Goal: Transaction & Acquisition: Purchase product/service

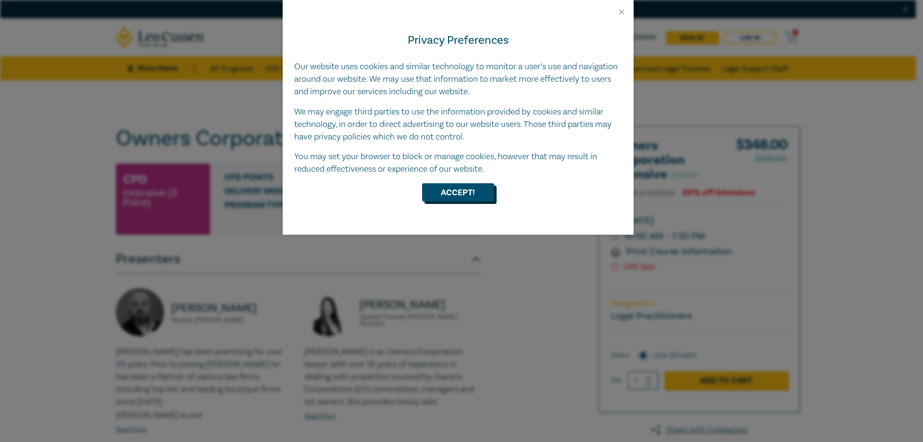
click at [456, 199] on button "Accept!" at bounding box center [458, 192] width 72 height 18
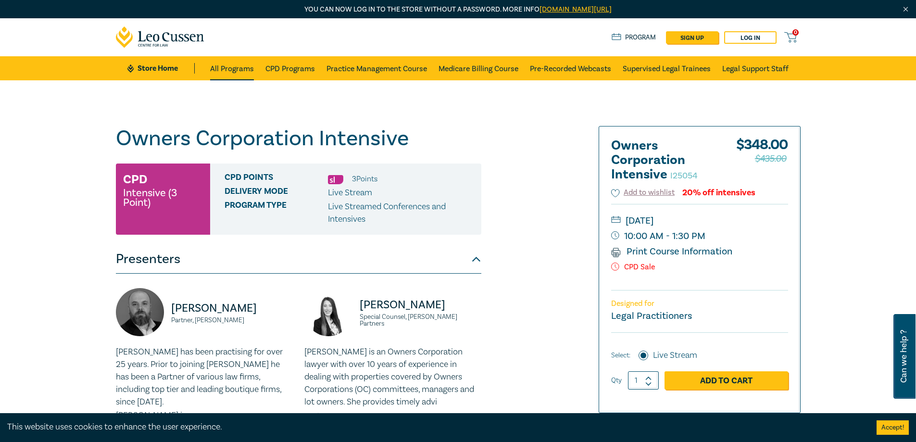
click at [239, 71] on link "All Programs" at bounding box center [232, 68] width 44 height 24
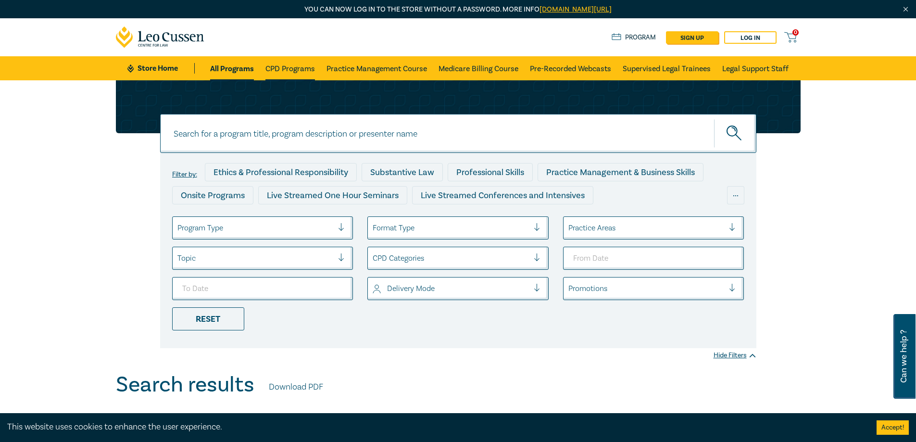
click at [308, 63] on link "CPD Programs" at bounding box center [290, 68] width 50 height 24
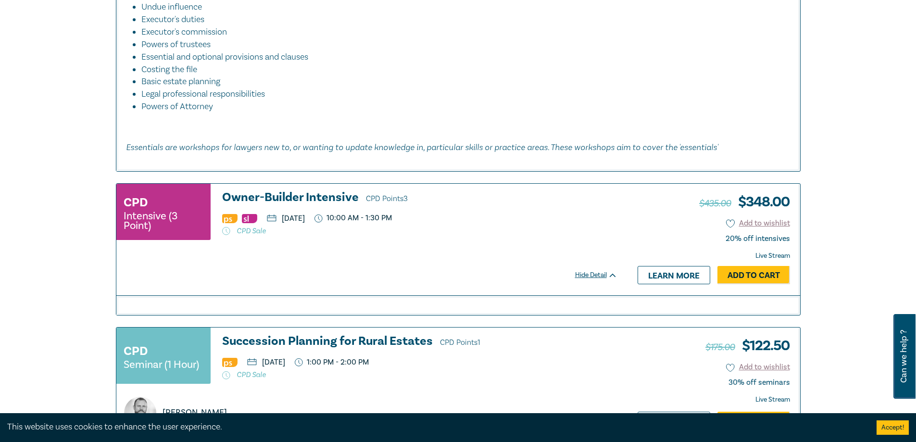
scroll to position [1154, 0]
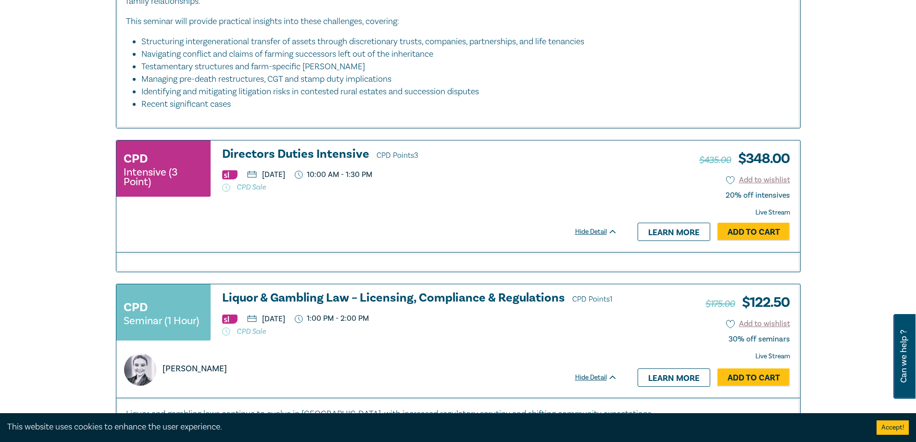
scroll to position [1635, 0]
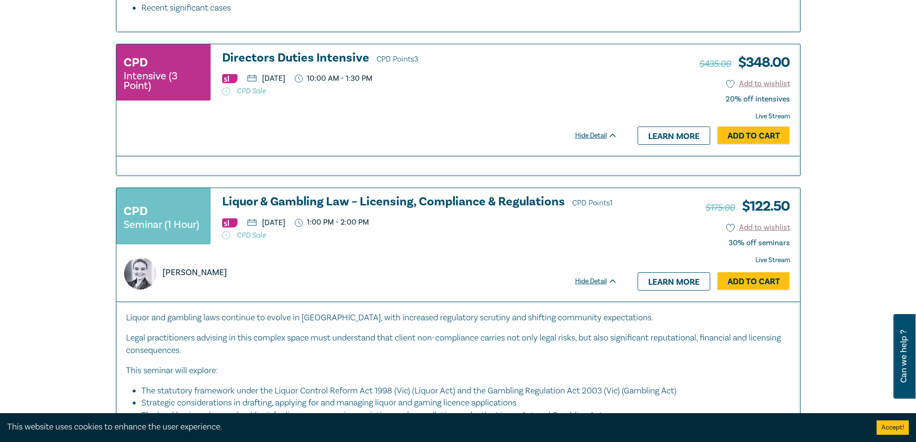
drag, startPoint x: 85, startPoint y: 190, endPoint x: 80, endPoint y: 153, distance: 36.8
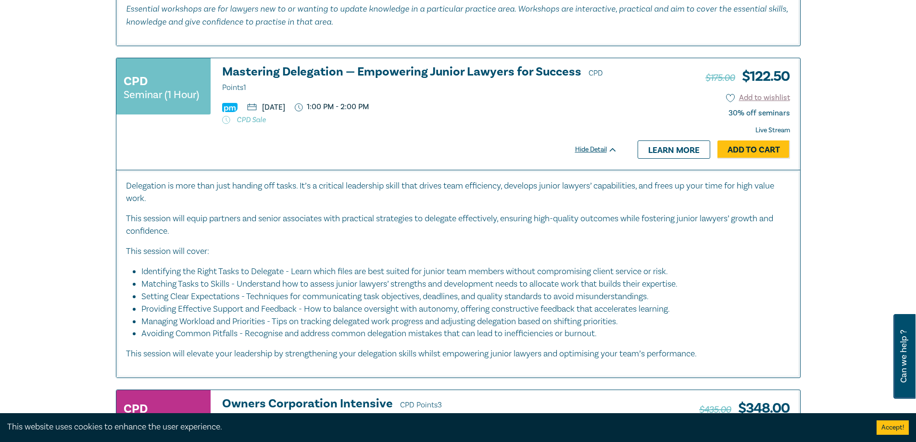
scroll to position [2934, 0]
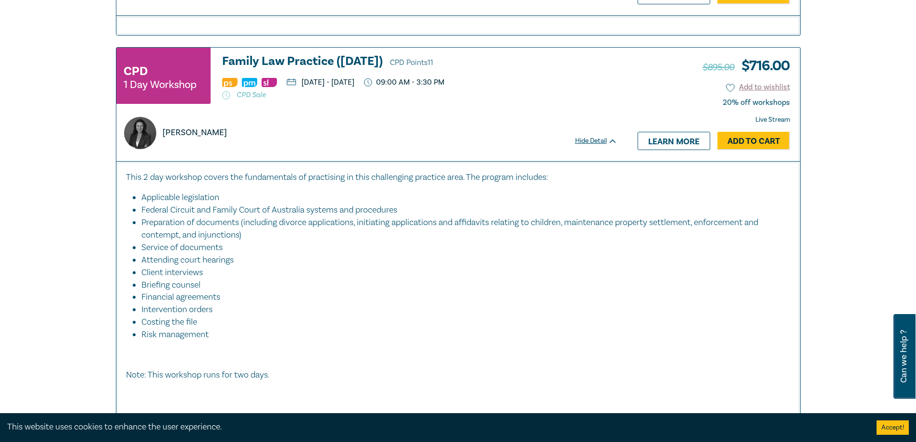
scroll to position [4377, 0]
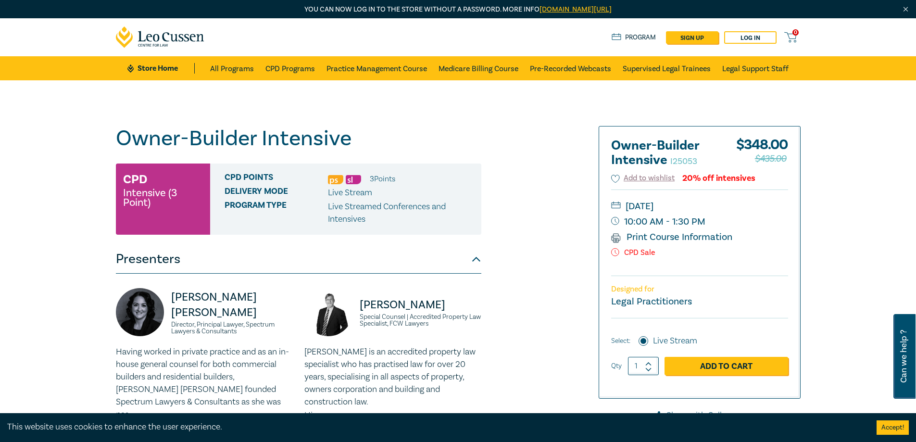
click at [63, 211] on div "Owner-Builder Intensive I25053 CPD Intensive (3 Point) CPD Points 3 Point s Del…" at bounding box center [458, 366] width 916 height 572
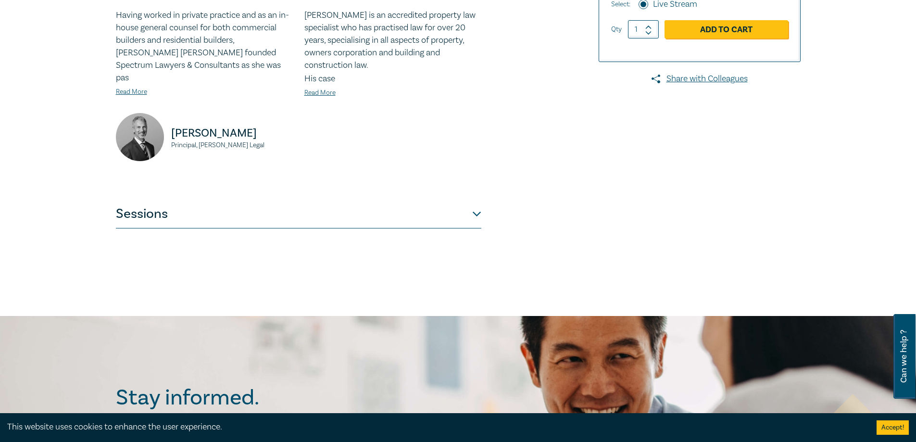
scroll to position [385, 0]
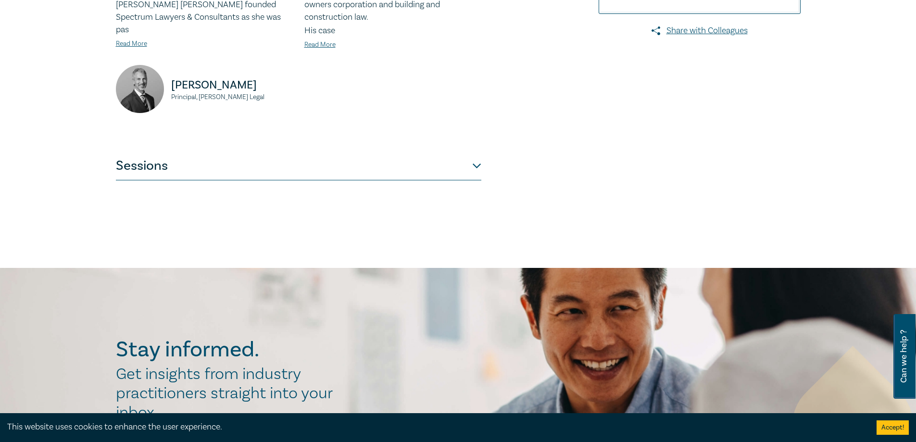
click at [244, 153] on button "Sessions" at bounding box center [299, 165] width 366 height 29
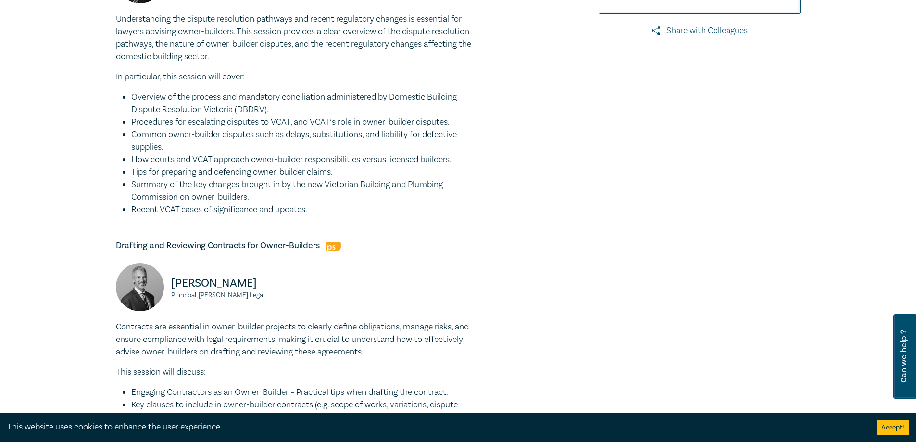
click at [82, 180] on div "Owner-Builder Intensive I25053 CPD Intensive (3 Point) CPD Points 3 Point s Del…" at bounding box center [458, 275] width 916 height 1159
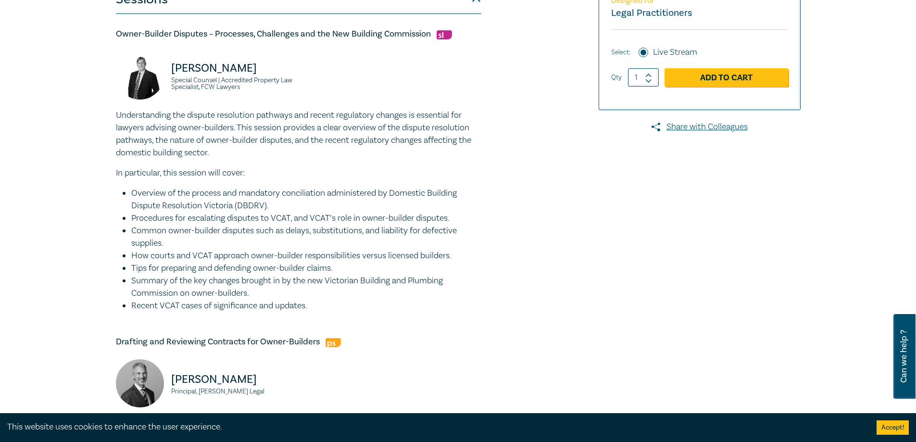
click at [55, 194] on div "Owner-Builder Intensive I25053 CPD Intensive (3 Point) CPD Points 3 Point s Del…" at bounding box center [458, 371] width 916 height 1159
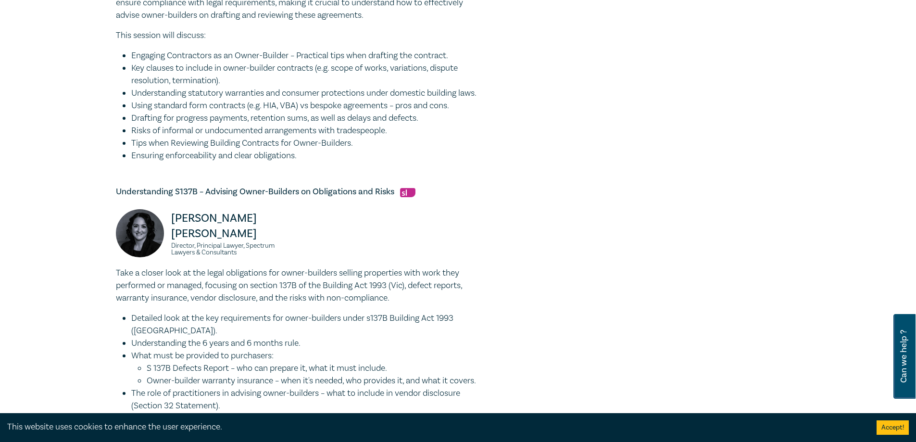
scroll to position [673, 0]
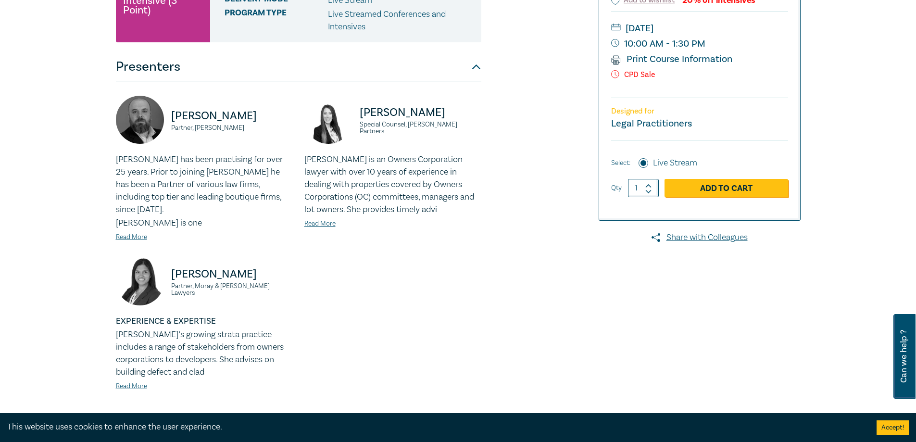
scroll to position [289, 0]
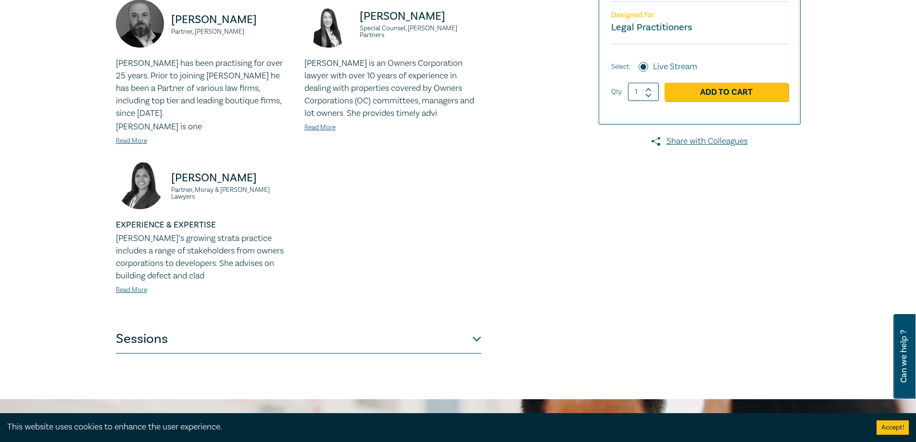
click at [238, 331] on button "Sessions" at bounding box center [299, 339] width 366 height 29
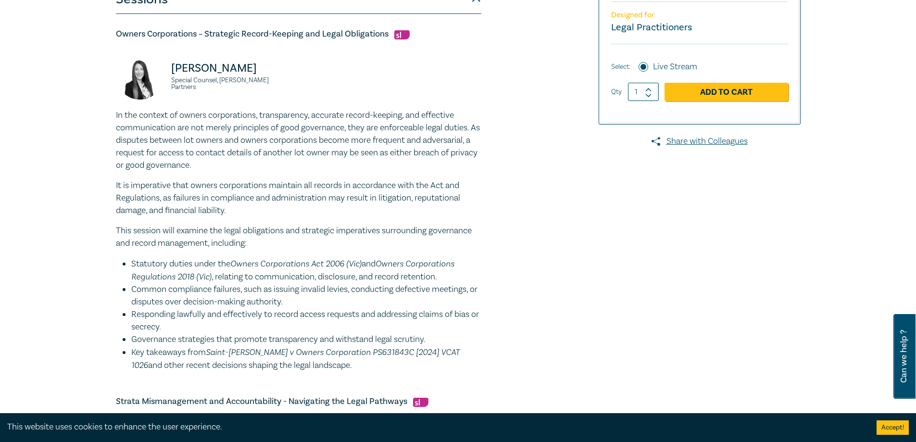
click at [53, 256] on div "Owners Corporation Intensive I25054 CPD Intensive (3 Point) CPD Points 3 Point …" at bounding box center [458, 428] width 916 height 1273
click at [52, 256] on div "Owners Corporation Intensive I25054 CPD Intensive (3 Point) CPD Points 3 Point …" at bounding box center [458, 428] width 916 height 1273
click at [54, 267] on div "Owners Corporation Intensive I25054 CPD Intensive (3 Point) CPD Points 3 Point …" at bounding box center [458, 428] width 916 height 1273
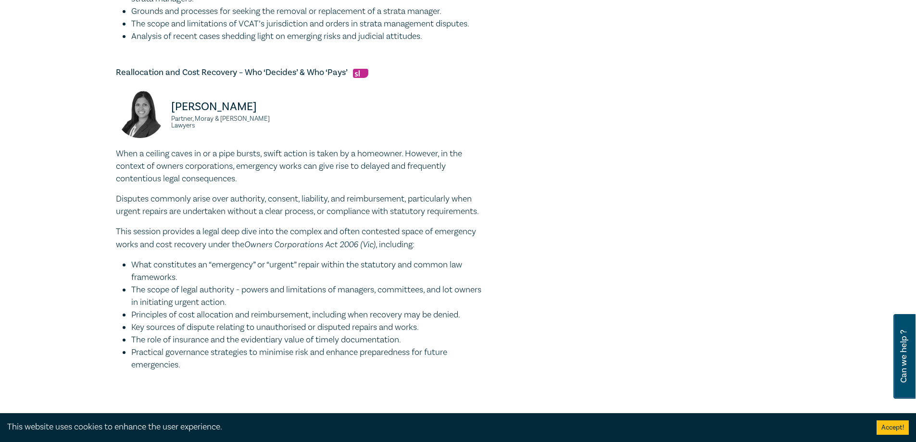
scroll to position [0, 0]
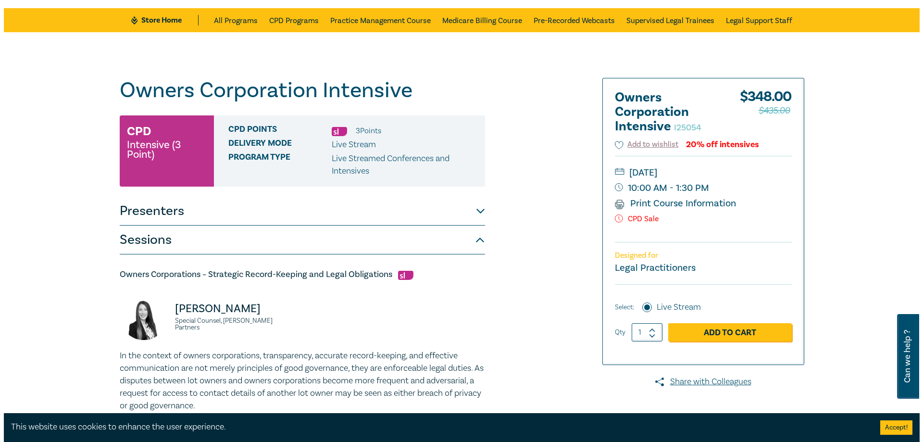
scroll to position [144, 0]
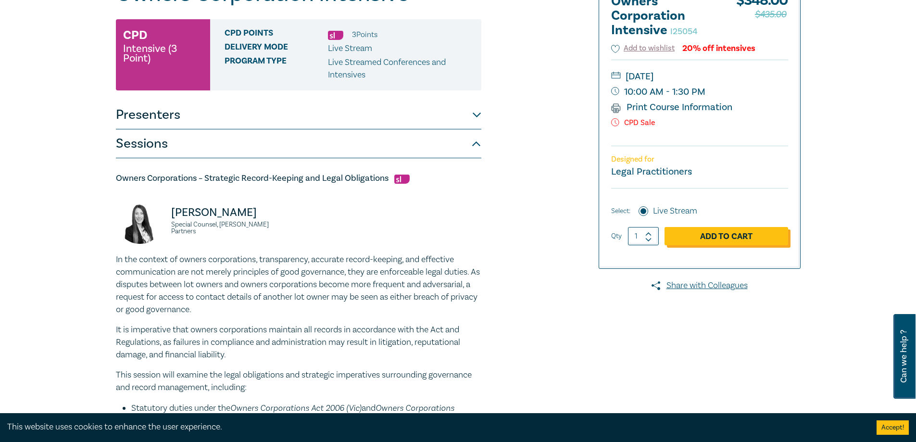
click at [725, 240] on link "Add to Cart" at bounding box center [727, 236] width 124 height 18
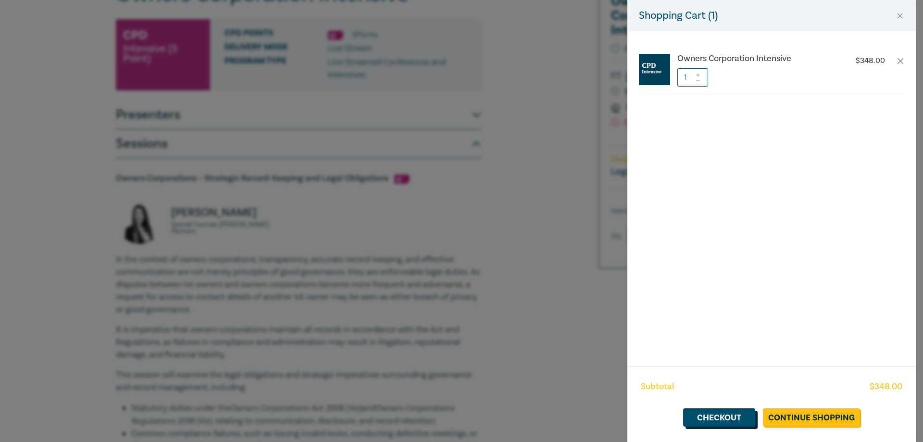
click at [727, 416] on link "Checkout" at bounding box center [719, 417] width 72 height 18
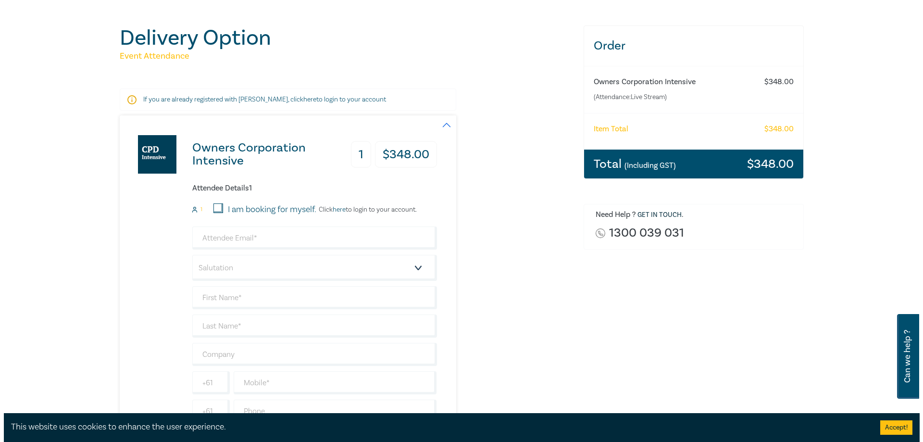
scroll to position [144, 0]
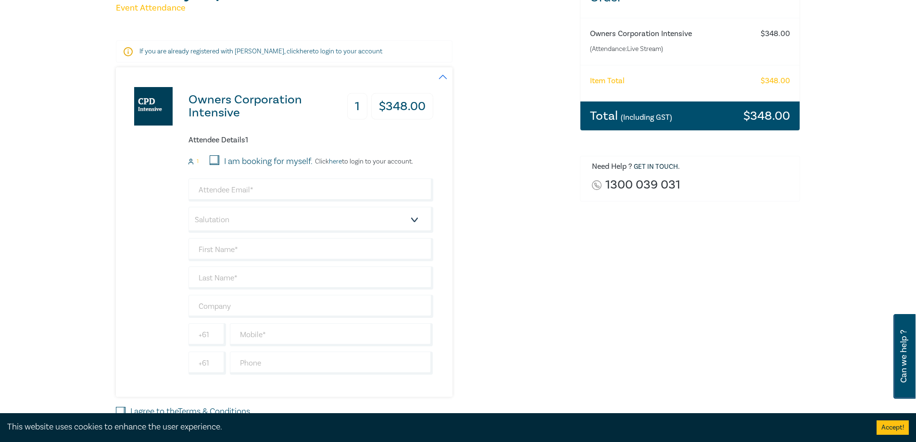
click at [341, 161] on link "here" at bounding box center [335, 161] width 13 height 9
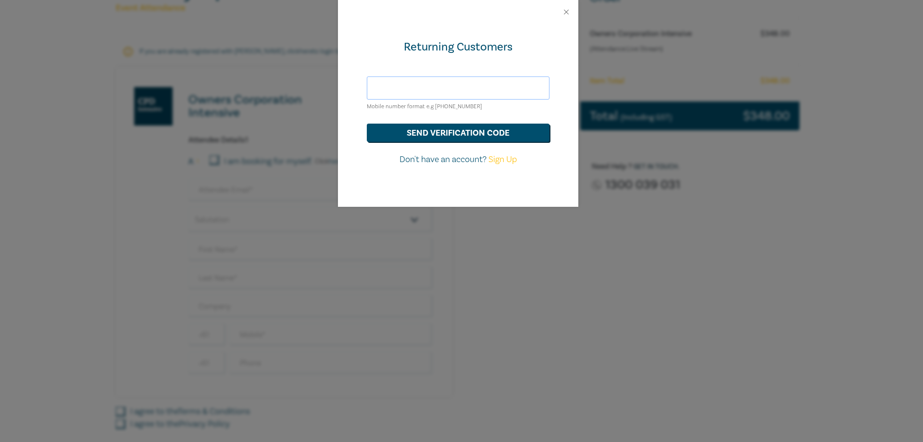
click at [433, 88] on input "text" at bounding box center [458, 87] width 183 height 23
type input "will@danahermoulton.com.au"
click at [448, 134] on button "send verification code" at bounding box center [458, 133] width 183 height 18
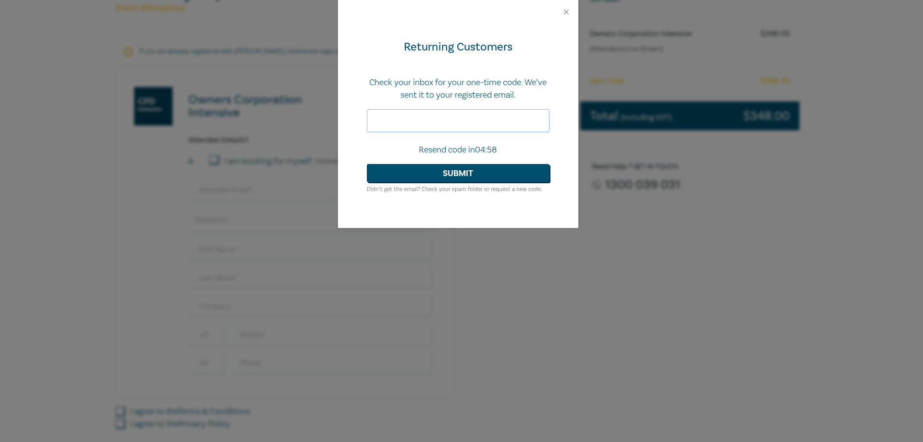
click at [449, 123] on input "text" at bounding box center [458, 120] width 183 height 23
click at [451, 120] on input "text" at bounding box center [458, 120] width 183 height 23
click at [411, 121] on input "text" at bounding box center [458, 120] width 183 height 23
type input "351531"
click at [484, 177] on button "Submit" at bounding box center [458, 173] width 183 height 18
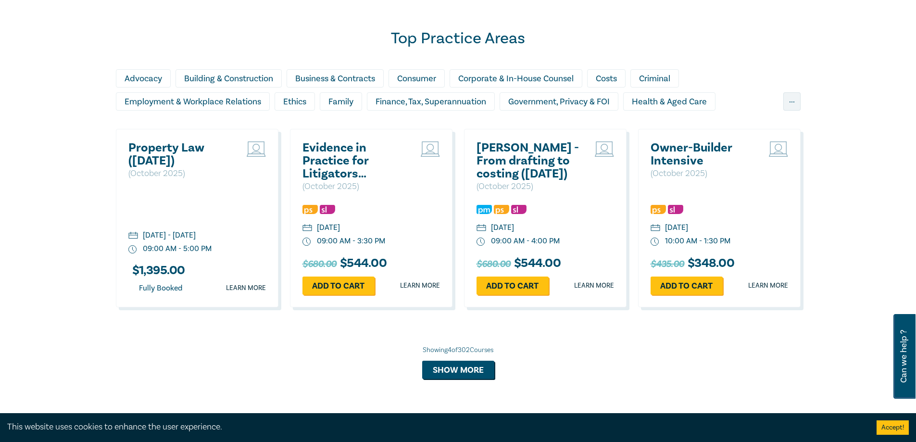
scroll to position [914, 0]
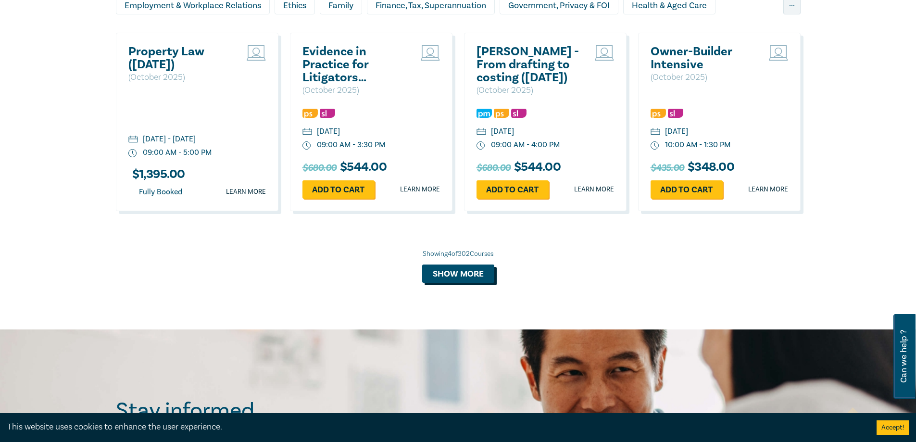
click at [440, 279] on button "Show more" at bounding box center [458, 274] width 72 height 18
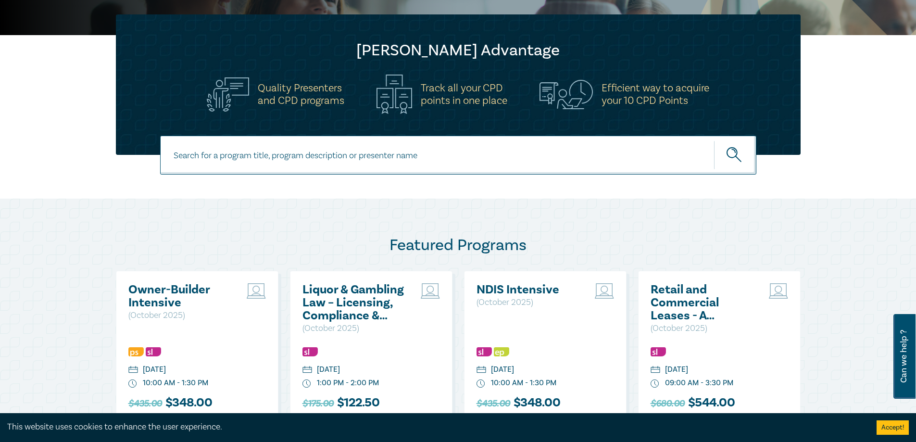
scroll to position [0, 0]
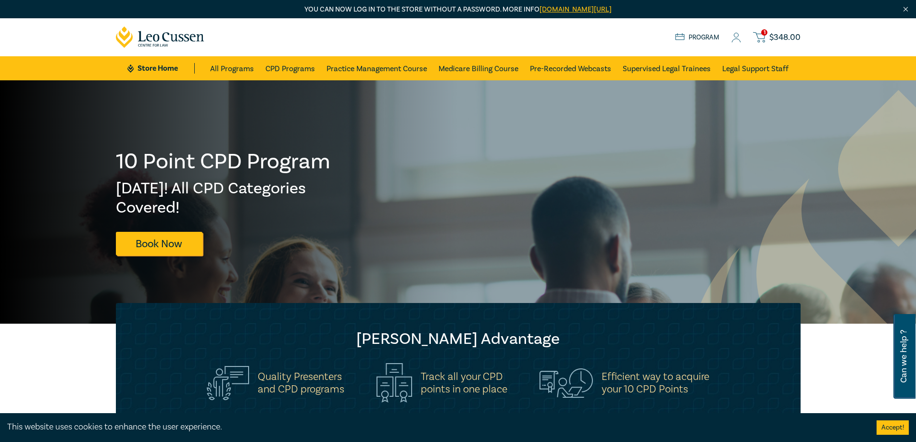
click at [787, 34] on span "$ 348.00" at bounding box center [785, 37] width 31 height 11
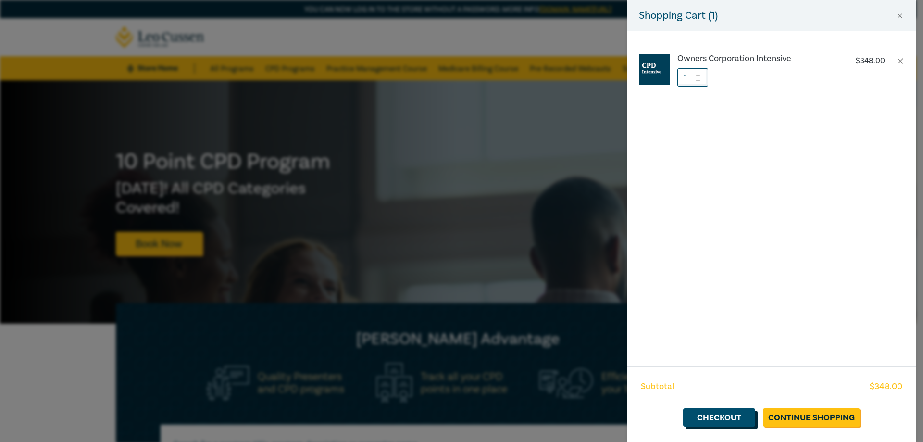
click at [709, 420] on link "Checkout" at bounding box center [719, 417] width 72 height 18
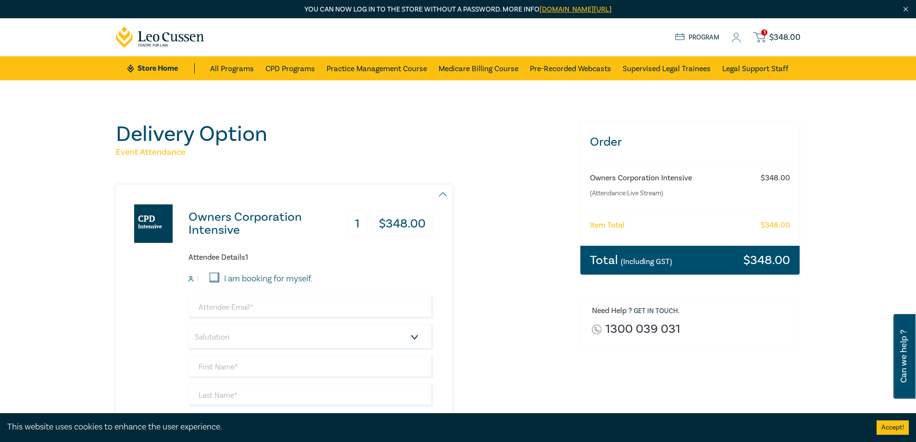
scroll to position [144, 0]
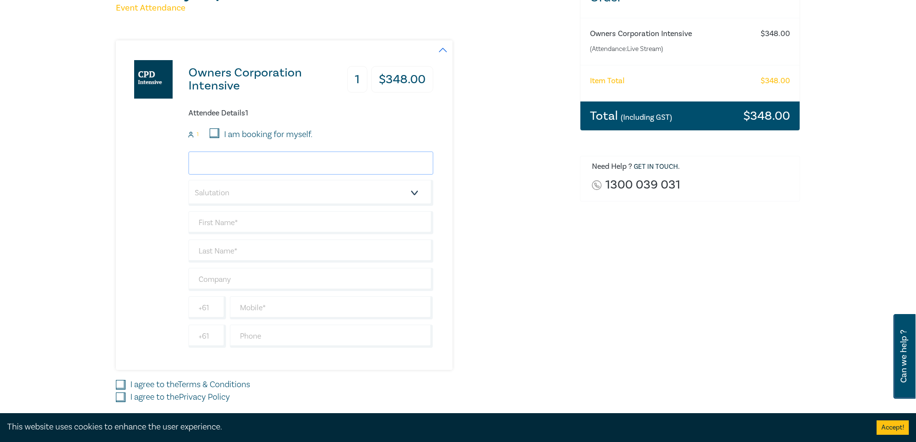
click at [257, 163] on input "email" at bounding box center [311, 162] width 245 height 23
type input "will@danahermoulton.com.au"
click at [330, 229] on input "text" at bounding box center [311, 222] width 245 height 23
type input "Will"
click at [250, 255] on input "text" at bounding box center [311, 251] width 245 height 23
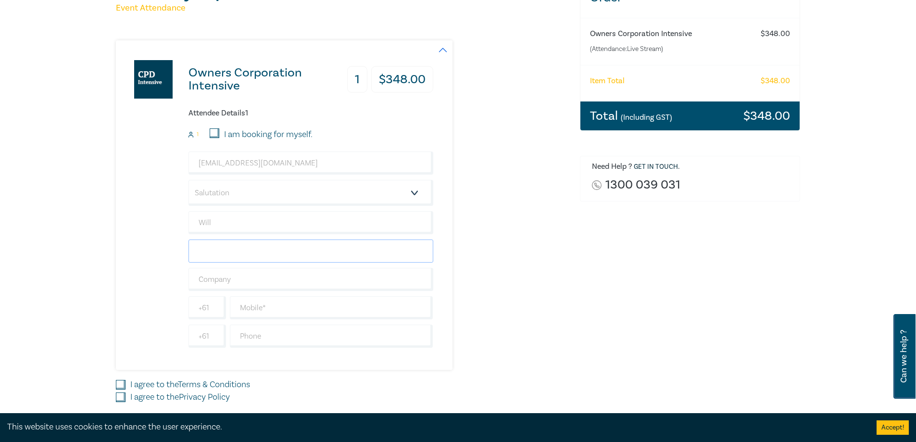
type input "Xian"
click at [263, 278] on input "text" at bounding box center [311, 279] width 245 height 23
type input "[PERSON_NAME] [PERSON_NAME]"
click at [288, 331] on input "text" at bounding box center [331, 336] width 203 height 23
type input "1300363314"
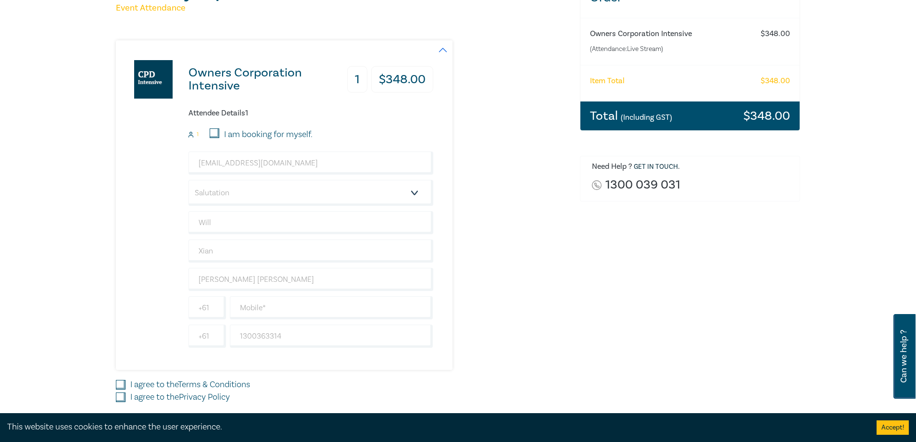
click at [490, 353] on div "Owners Corporation Intensive 1 $ 348.00 Attendee Details 1 1 I am booking for m…" at bounding box center [342, 204] width 453 height 329
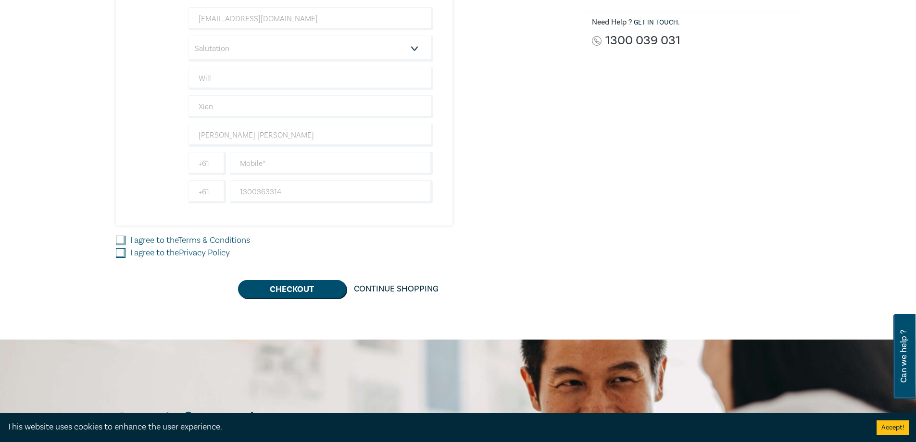
scroll to position [337, 0]
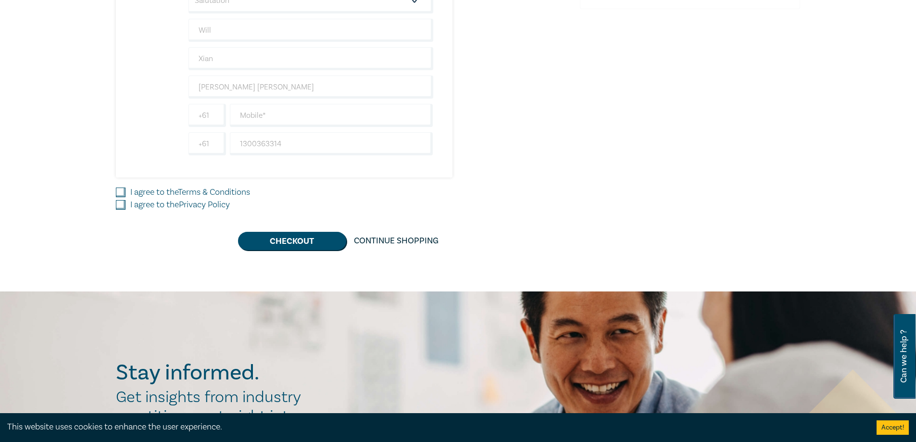
click at [122, 193] on input "I agree to the Terms & Conditions" at bounding box center [121, 193] width 10 height 10
checkbox input "true"
click at [120, 204] on input "I agree to the Privacy Policy" at bounding box center [121, 205] width 10 height 10
checkbox input "true"
click at [288, 245] on button "Checkout" at bounding box center [292, 241] width 108 height 18
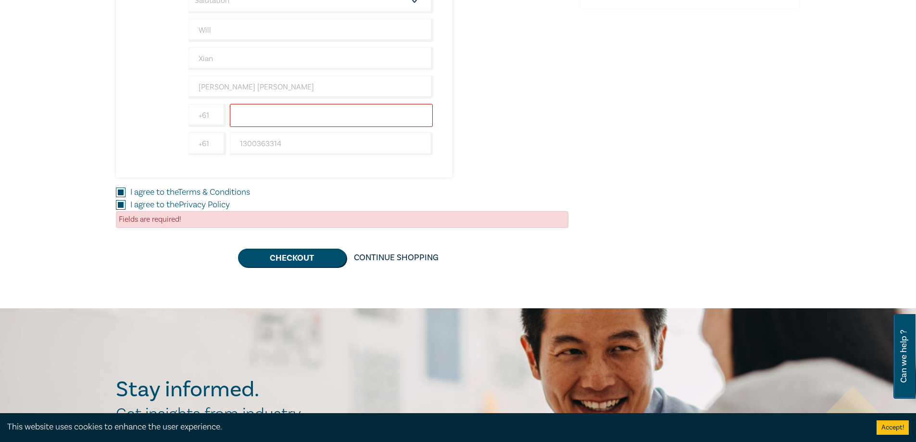
click at [303, 120] on input "text" at bounding box center [331, 115] width 203 height 23
type input "0403869685"
click at [518, 134] on div "Owners Corporation Intensive 1 $ 348.00 Attendee Details 1 1 I am booking for m…" at bounding box center [342, 12] width 453 height 329
click at [288, 264] on button "Checkout" at bounding box center [292, 258] width 108 height 18
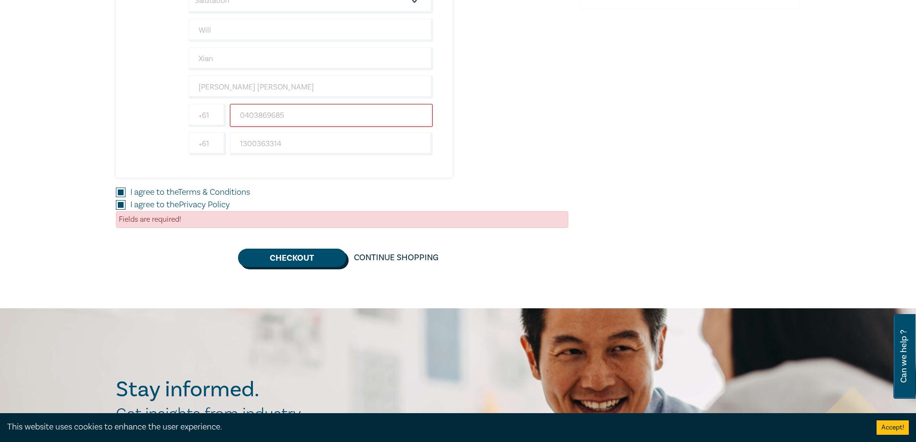
scroll to position [0, 0]
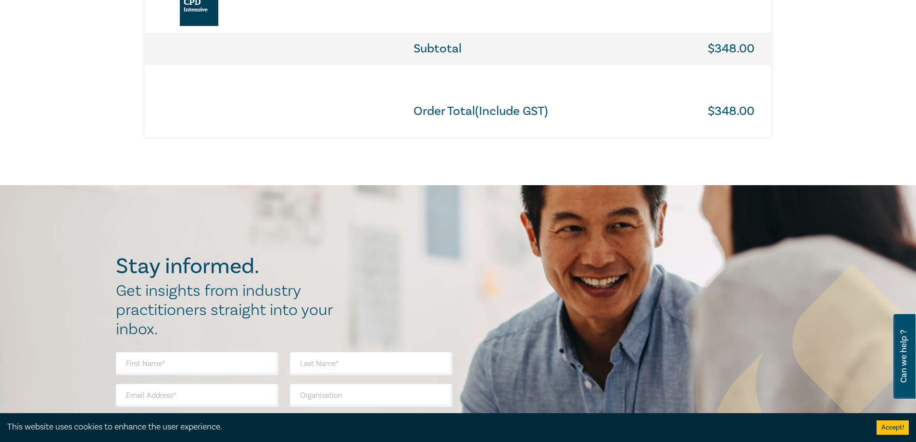
scroll to position [337, 0]
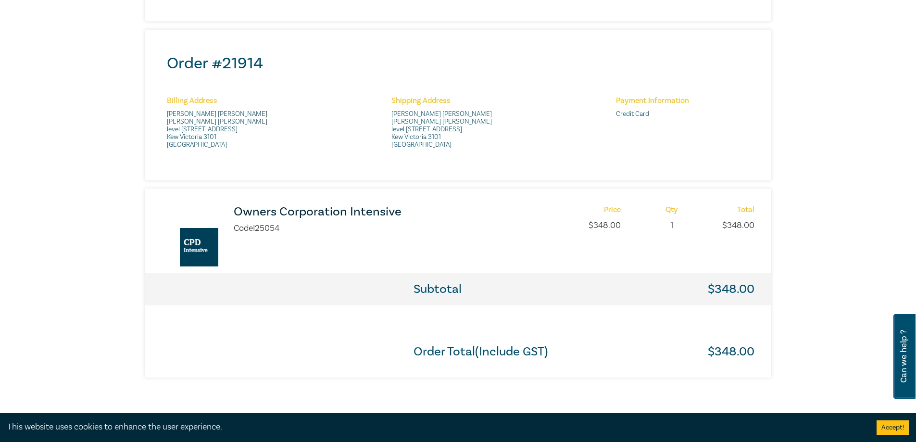
click at [92, 239] on div "Thank you for your order Thank you for your purchase - your order confirmation/…" at bounding box center [458, 84] width 916 height 681
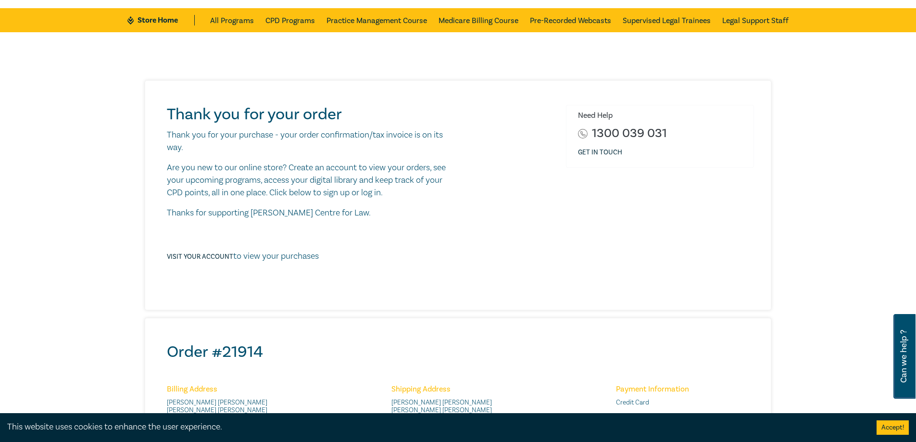
scroll to position [240, 0]
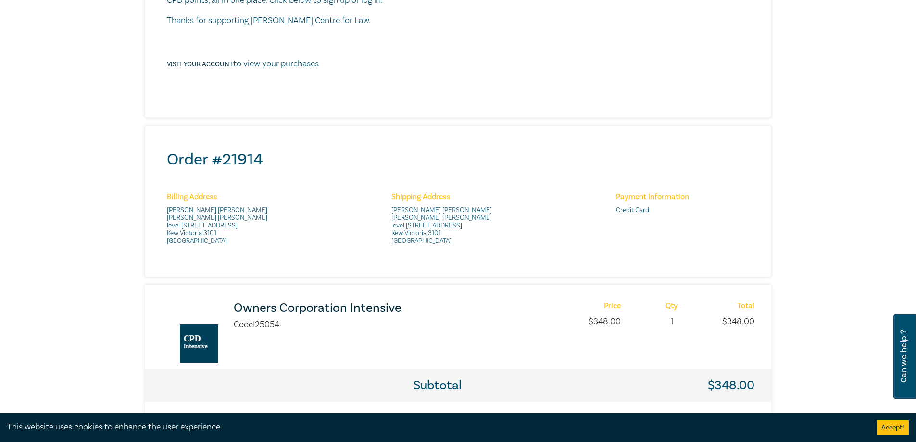
click at [319, 308] on h3 "Owners Corporation Intensive" at bounding box center [361, 308] width 255 height 13
